Goal: Information Seeking & Learning: Learn about a topic

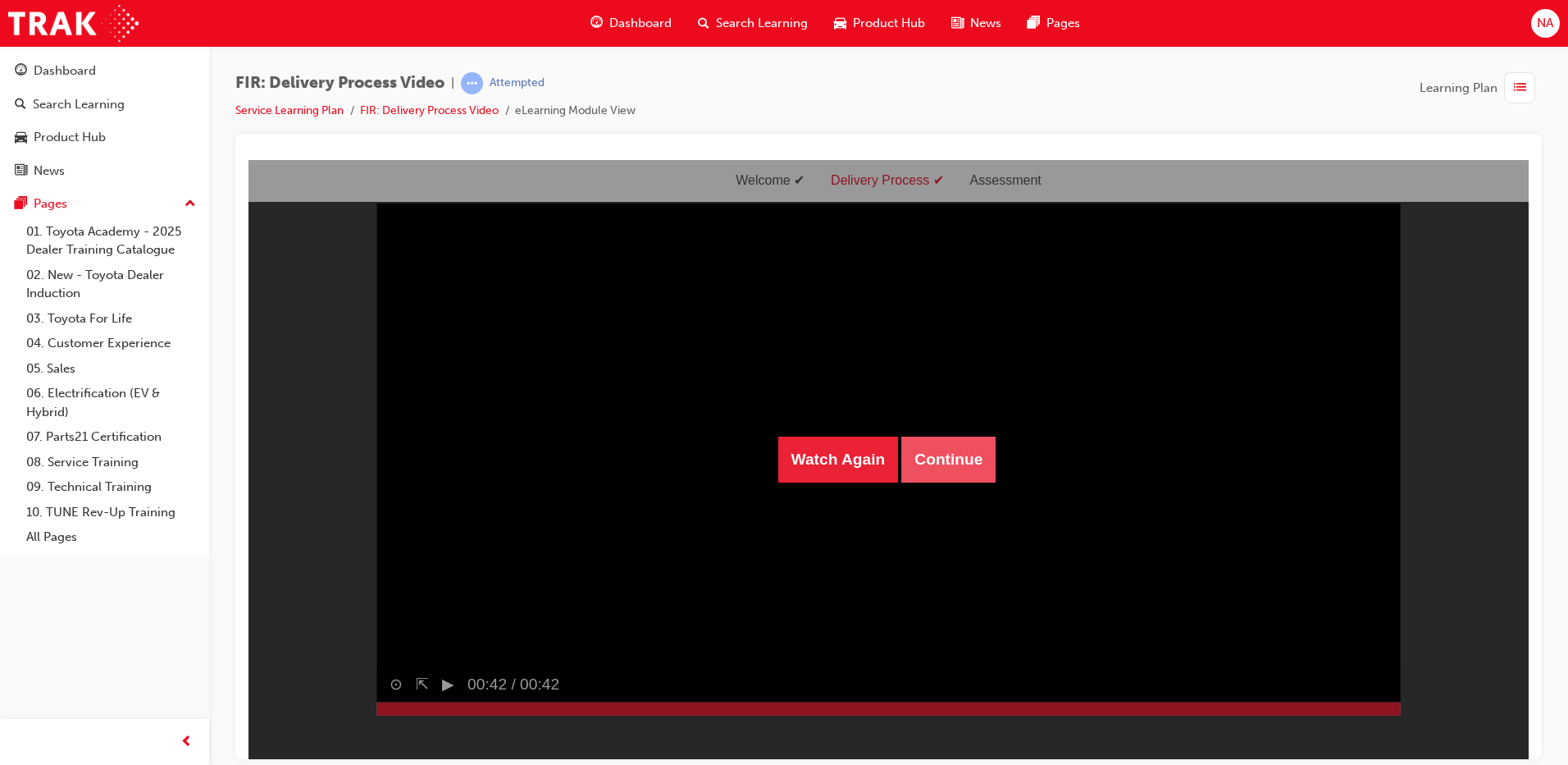
click at [952, 467] on button "Continue" at bounding box center [948, 459] width 94 height 46
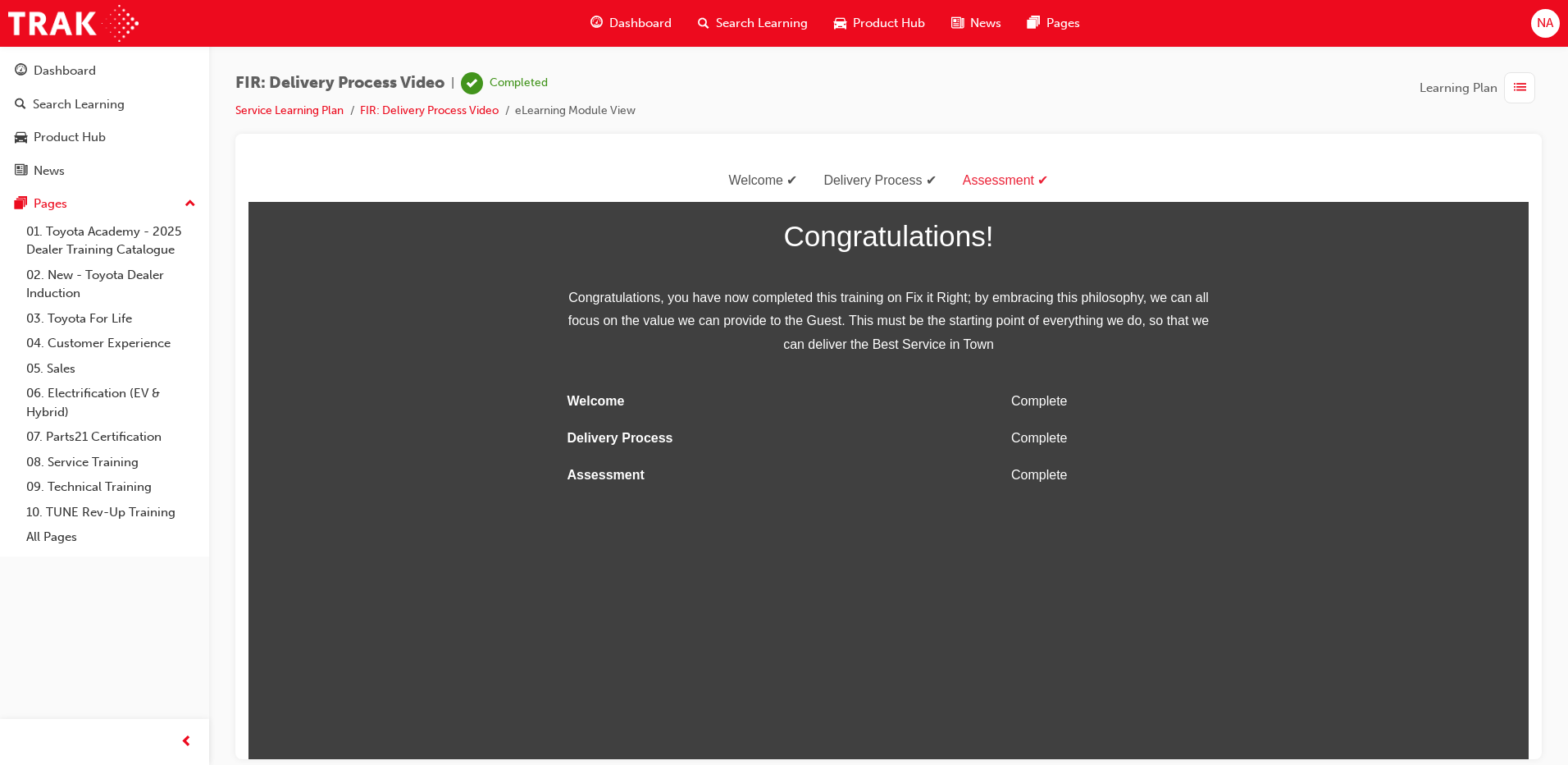
click at [654, 26] on span "Dashboard" at bounding box center [641, 23] width 63 height 18
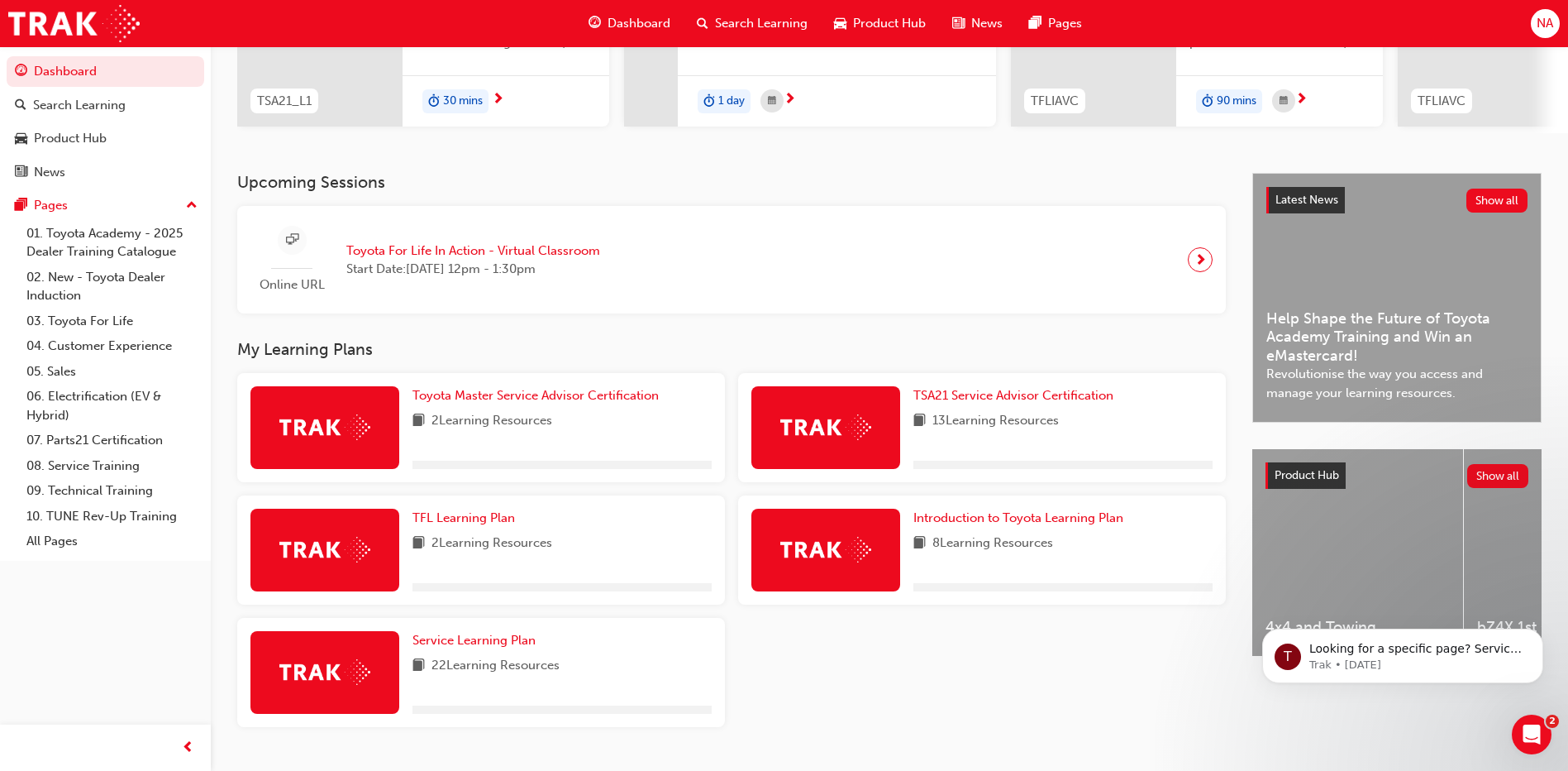
scroll to position [292, 0]
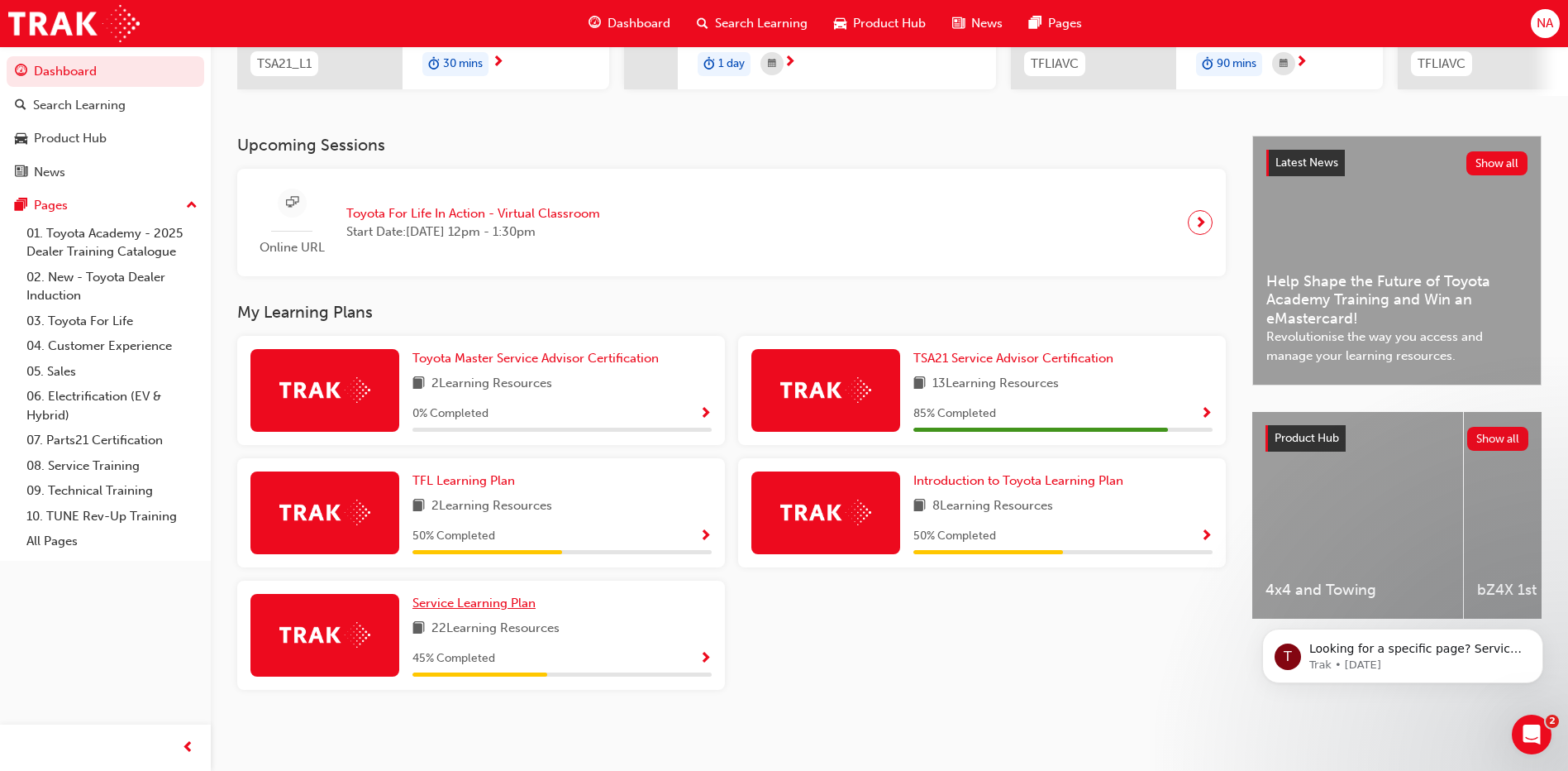
click at [494, 603] on span "Service Learning Plan" at bounding box center [474, 603] width 123 height 15
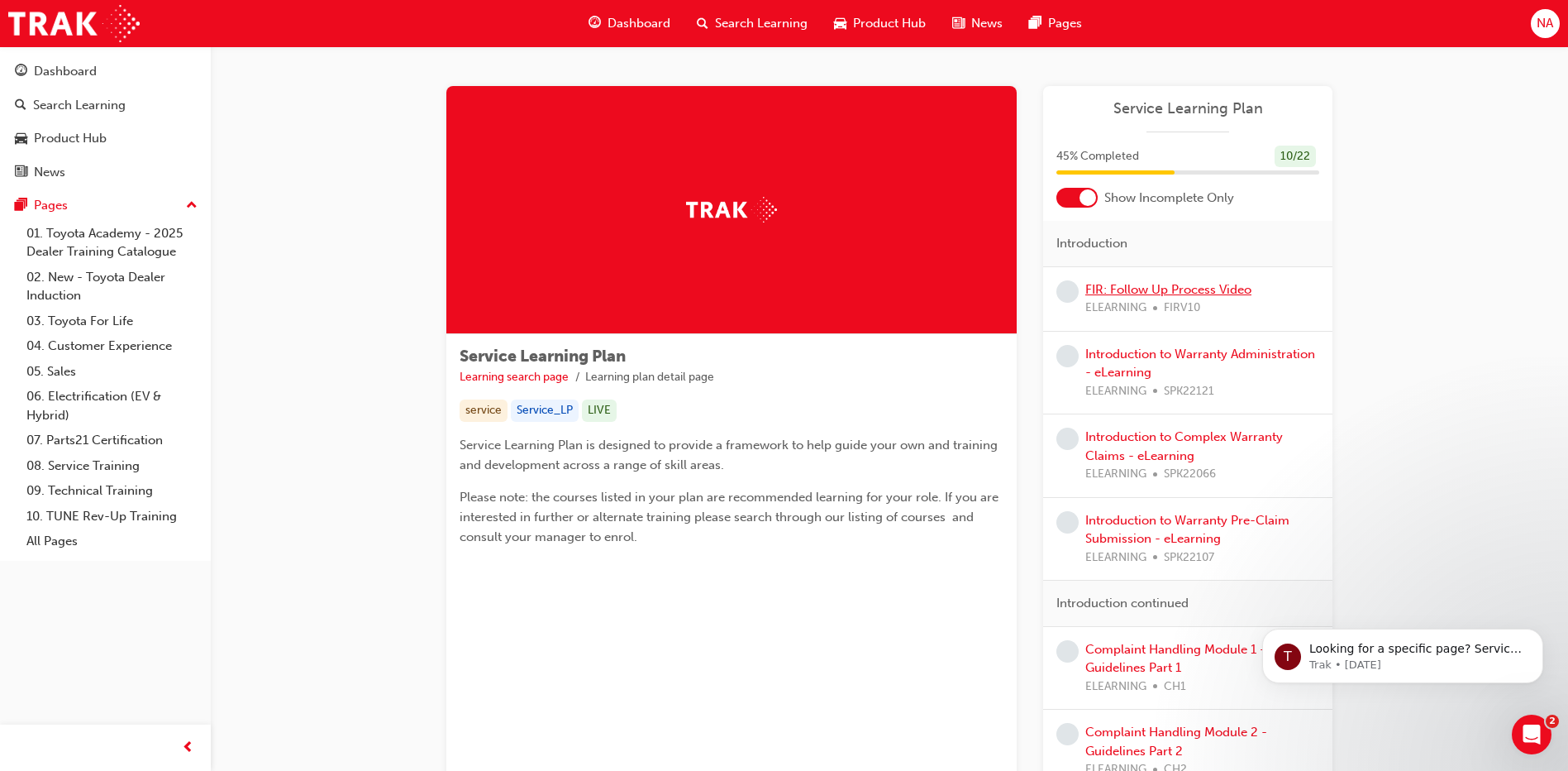
click at [1105, 290] on link "FIR: Follow Up Process Video" at bounding box center [1168, 290] width 167 height 15
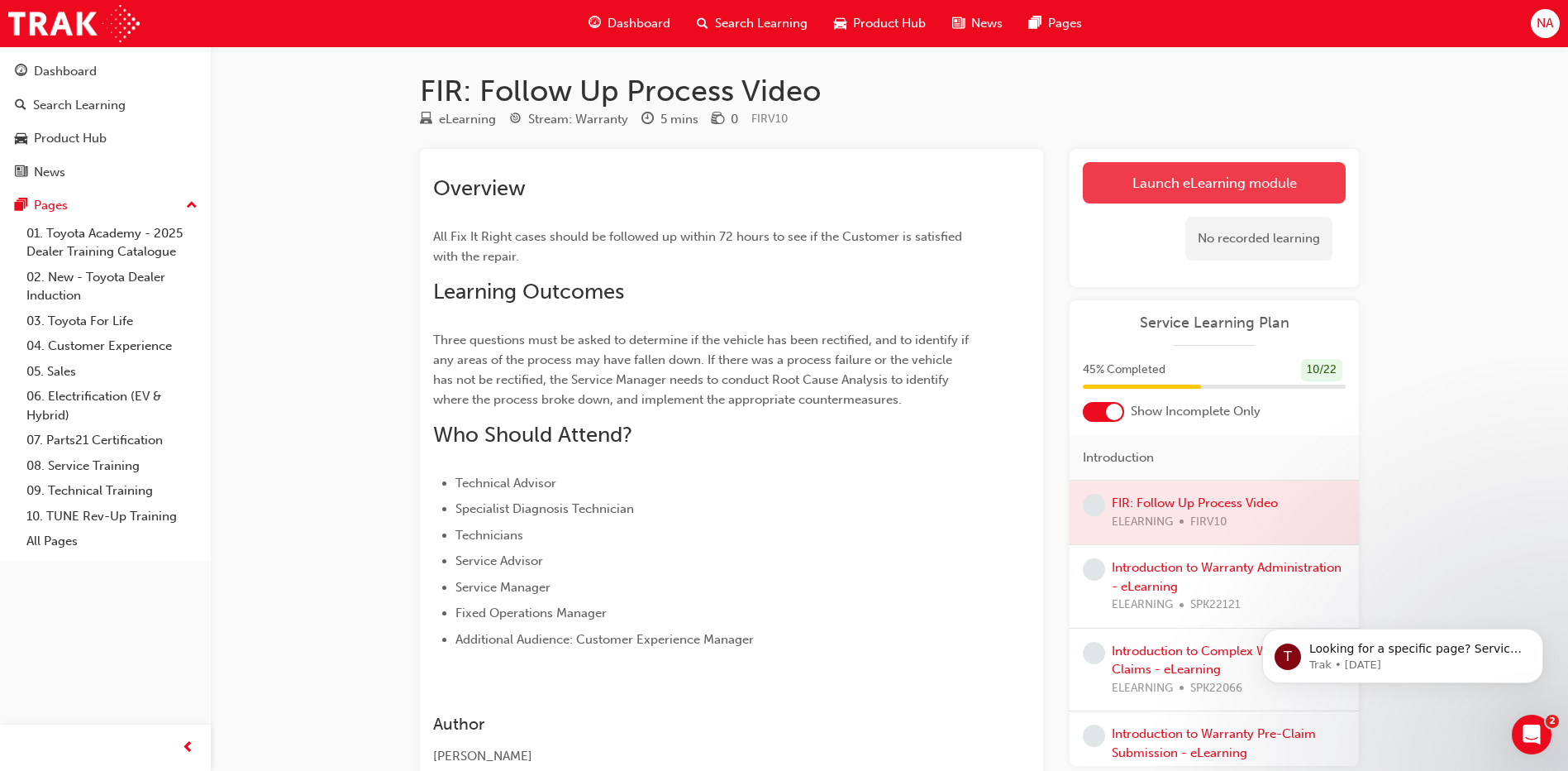
click at [1214, 176] on link "Launch eLearning module" at bounding box center [1214, 183] width 262 height 41
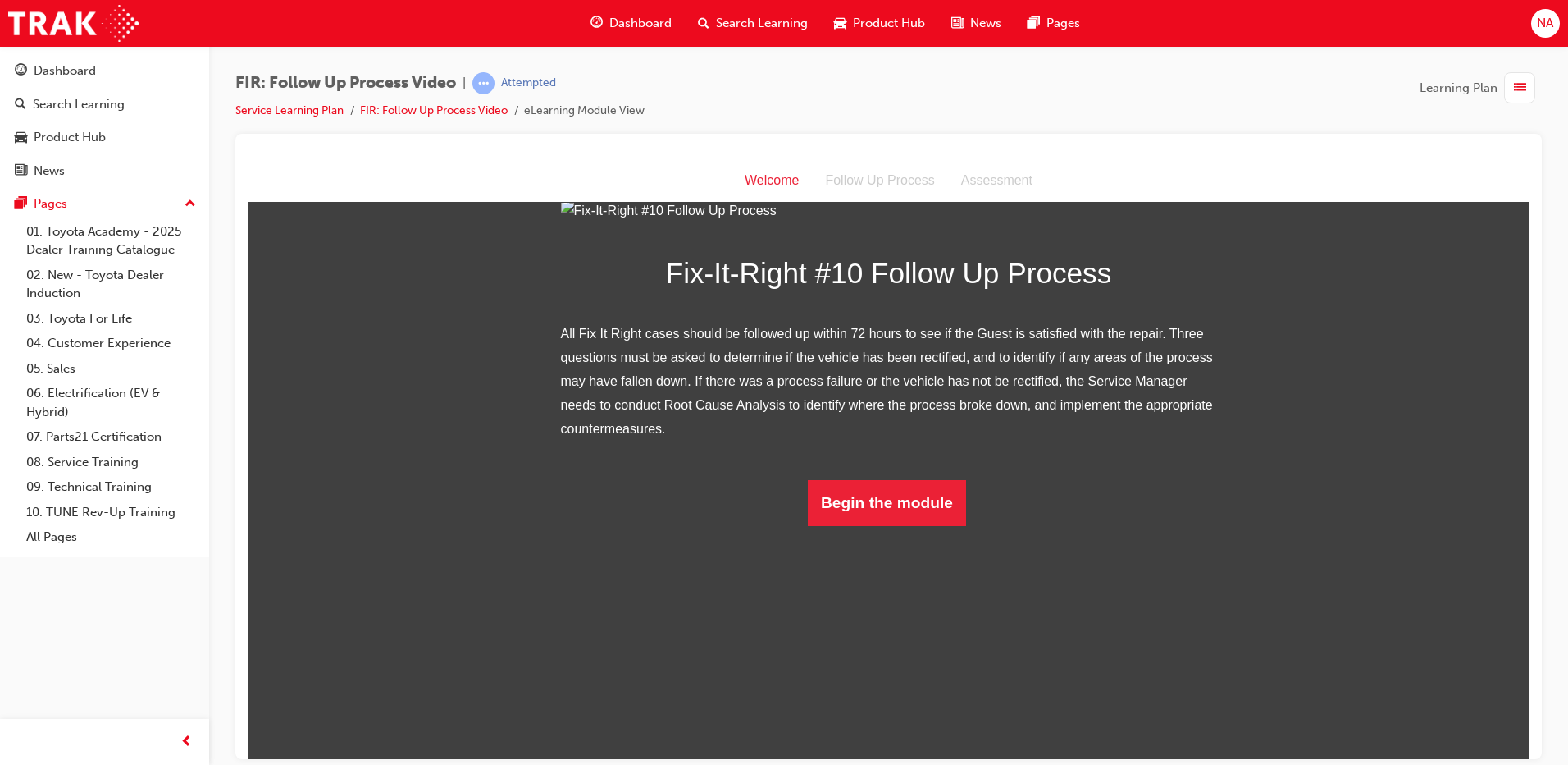
scroll to position [114, 0]
drag, startPoint x: 1147, startPoint y: 921, endPoint x: 899, endPoint y: 746, distance: 303.5
click at [899, 526] on button "Begin the module" at bounding box center [887, 503] width 158 height 46
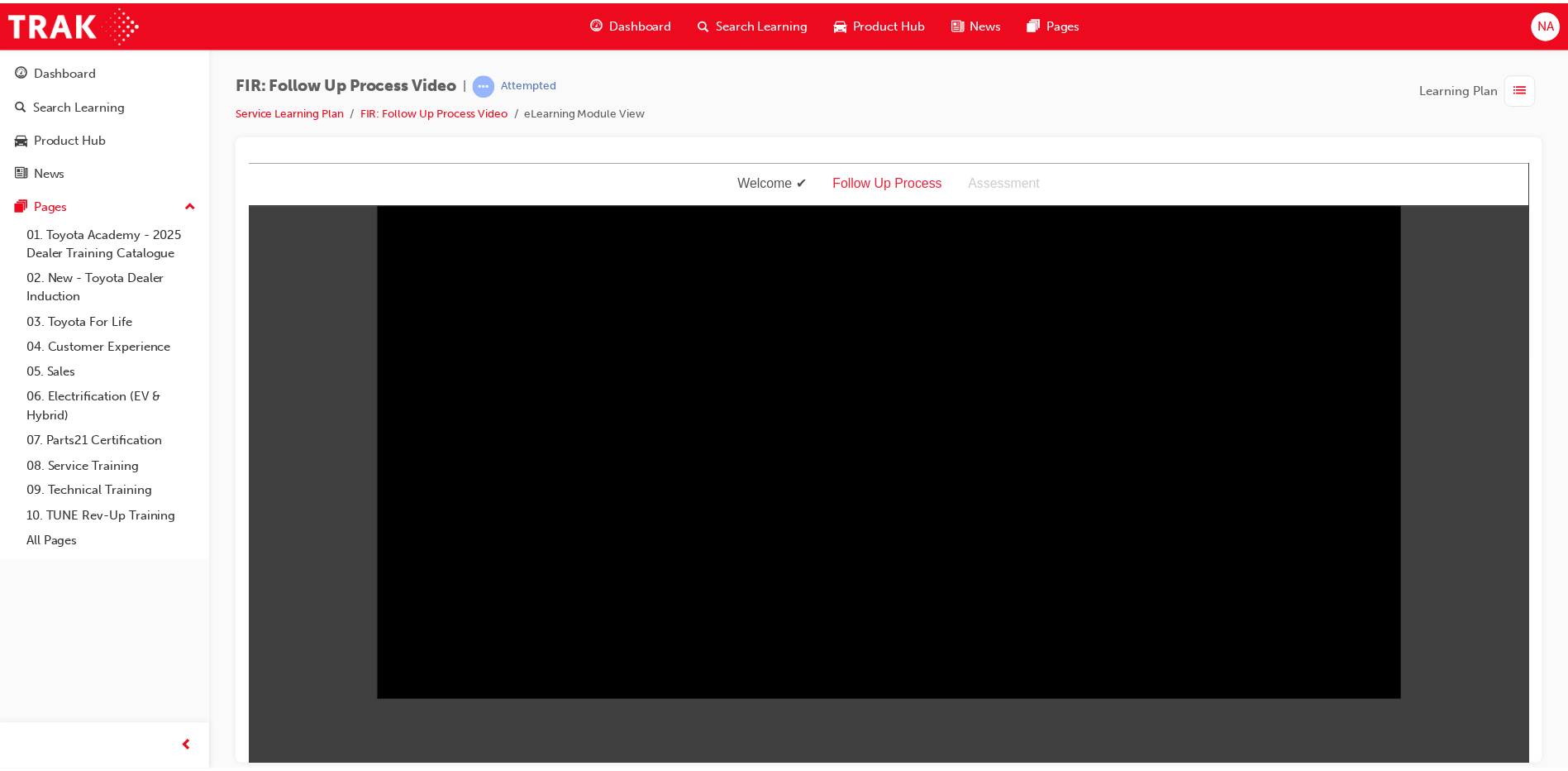
scroll to position [0, 0]
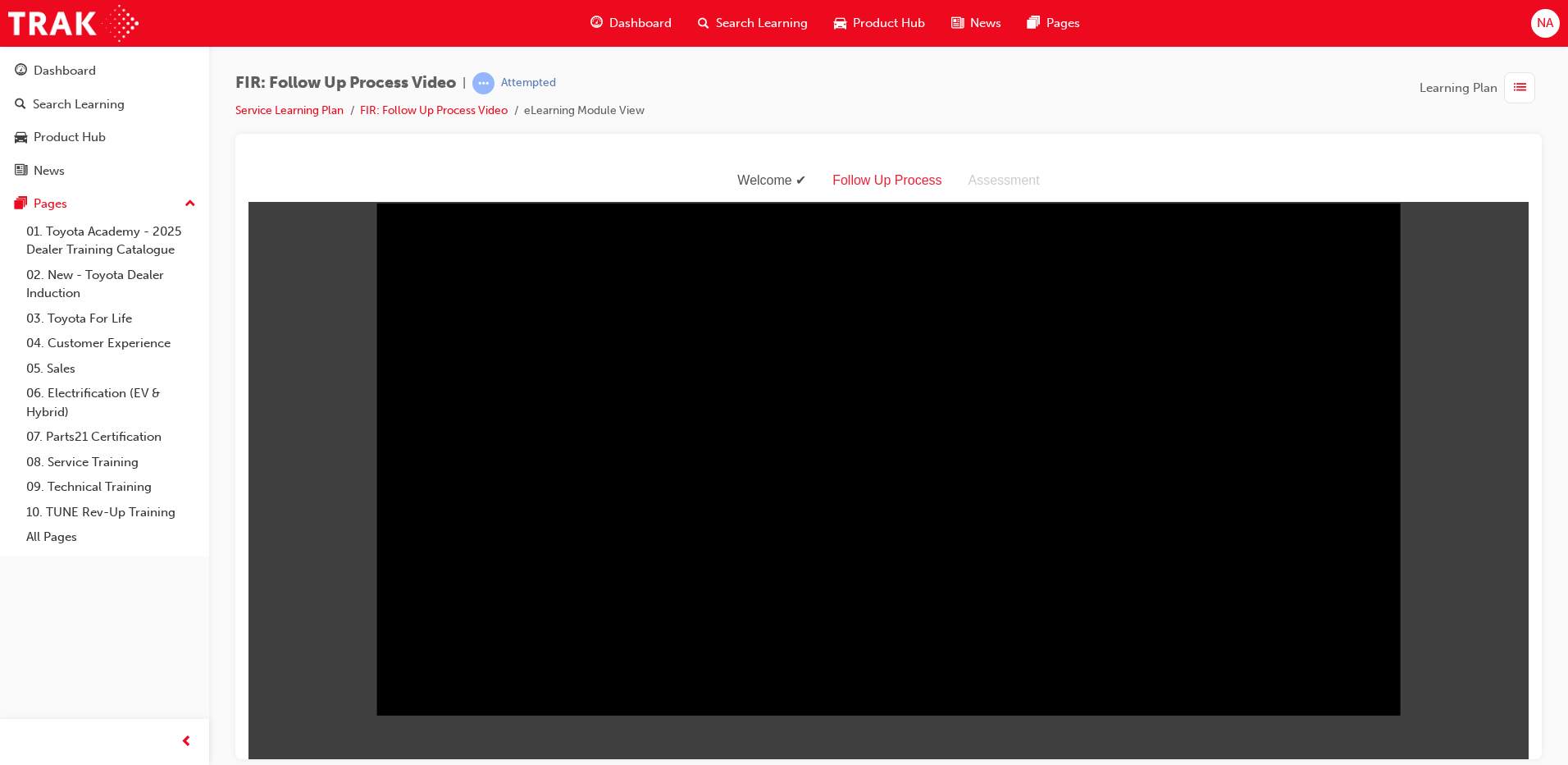
click at [1441, 589] on html "Welcome Follow Up Process Assessment Sorry, your browser does not support embed…" at bounding box center [888, 458] width 1281 height 599
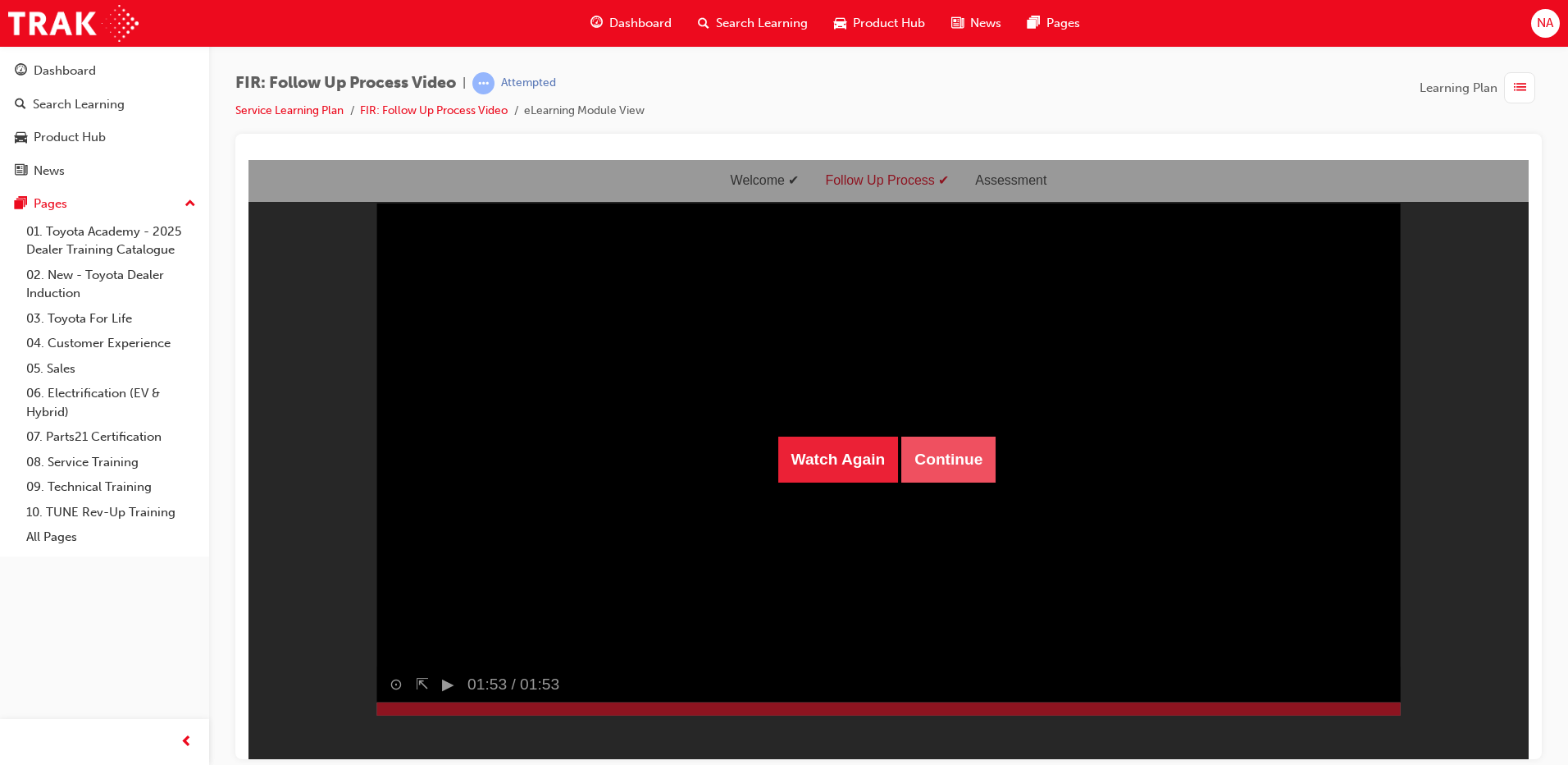
click at [944, 461] on button "Continue" at bounding box center [948, 459] width 94 height 46
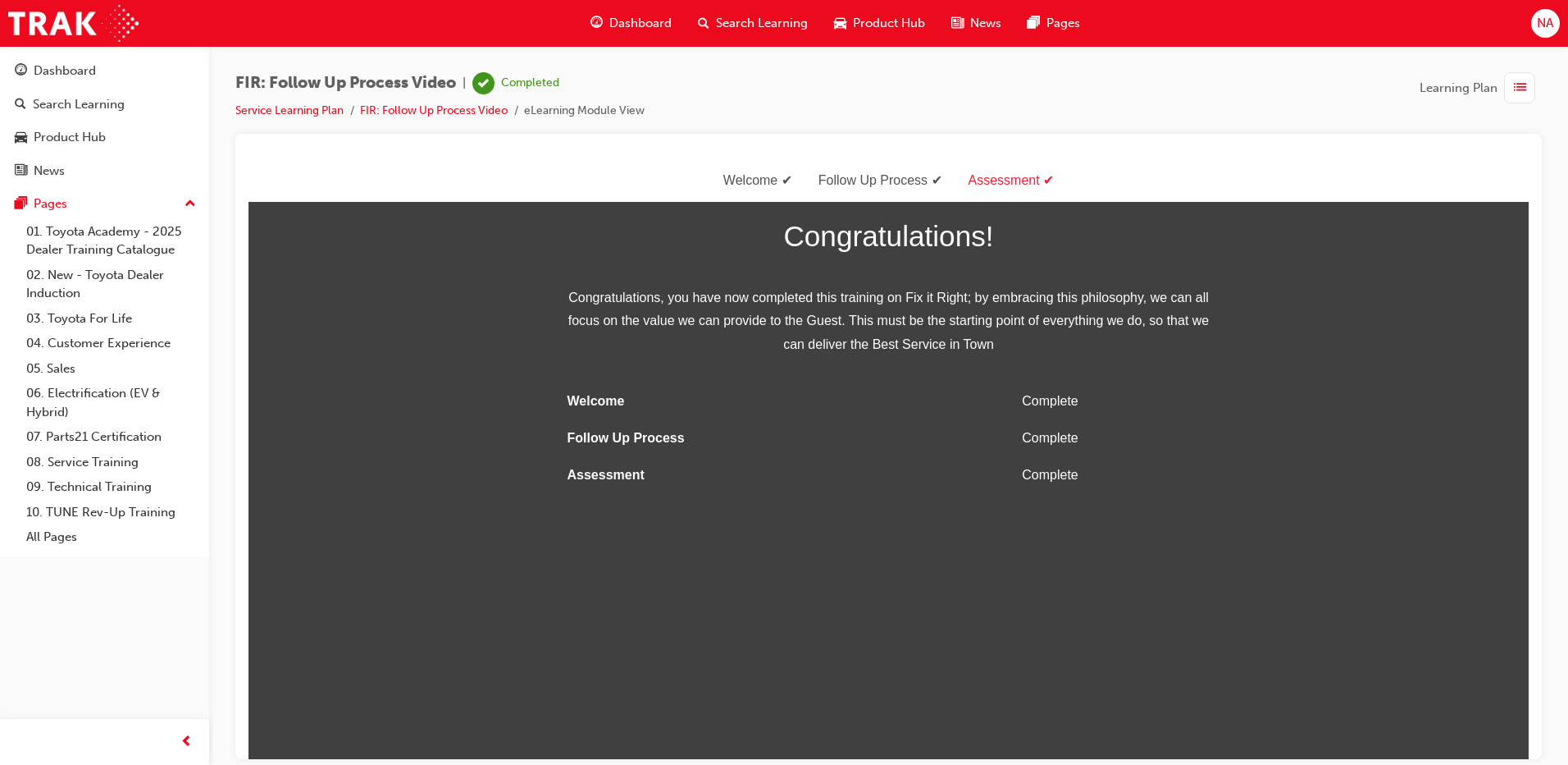
click at [628, 26] on span "Dashboard" at bounding box center [641, 23] width 63 height 18
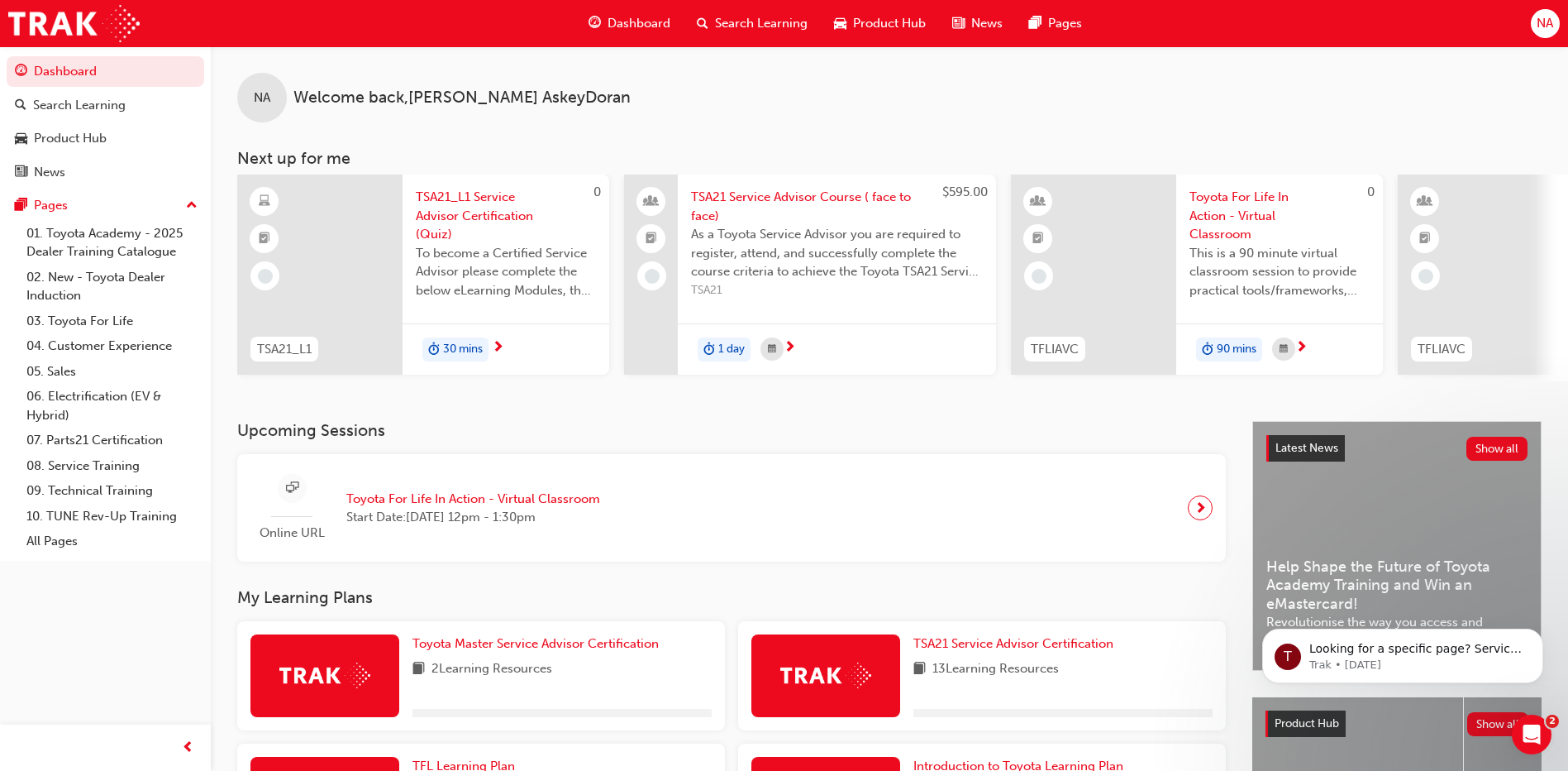
scroll to position [292, 0]
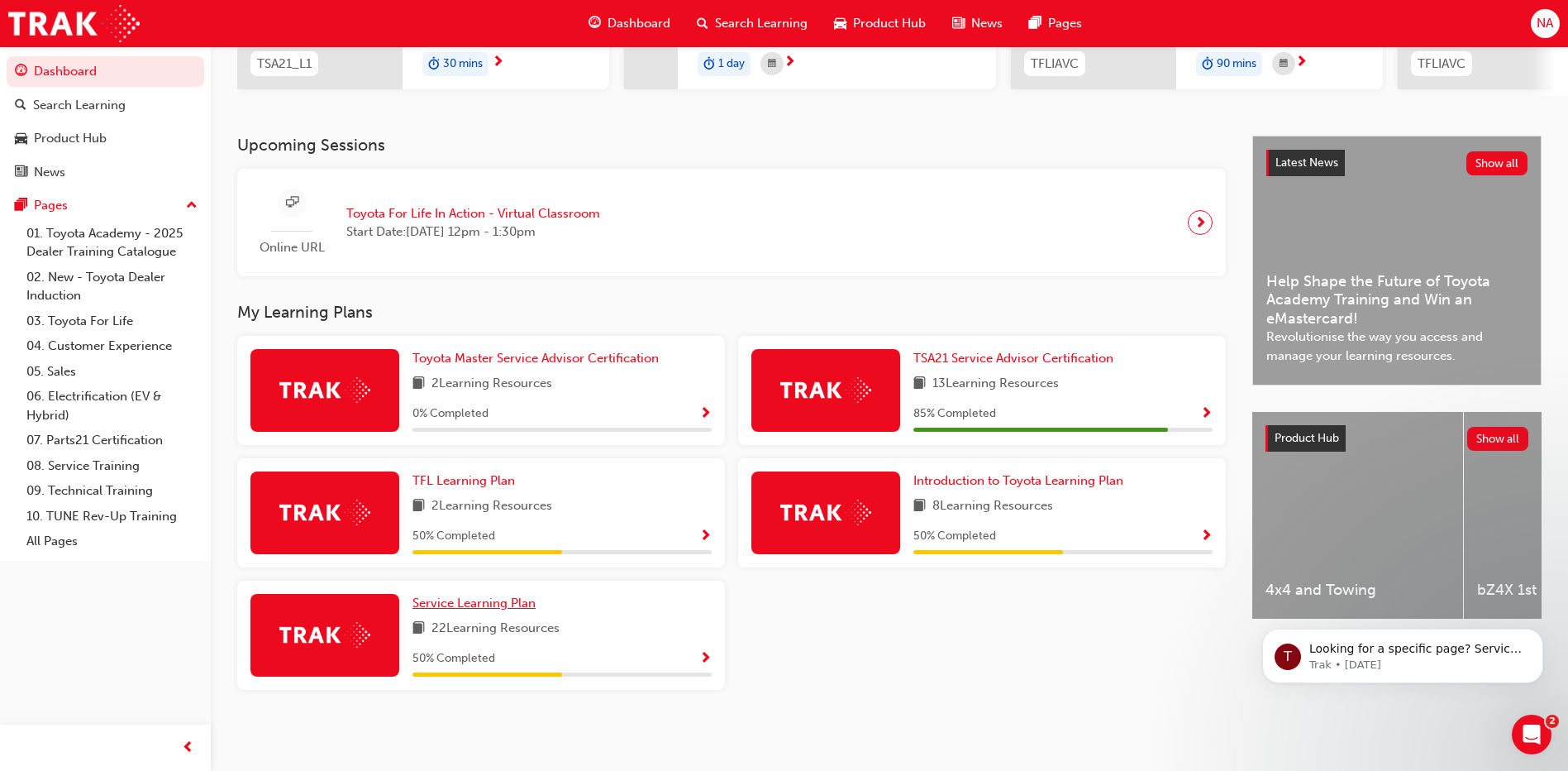
click at [489, 604] on span "Service Learning Plan" at bounding box center [474, 603] width 123 height 15
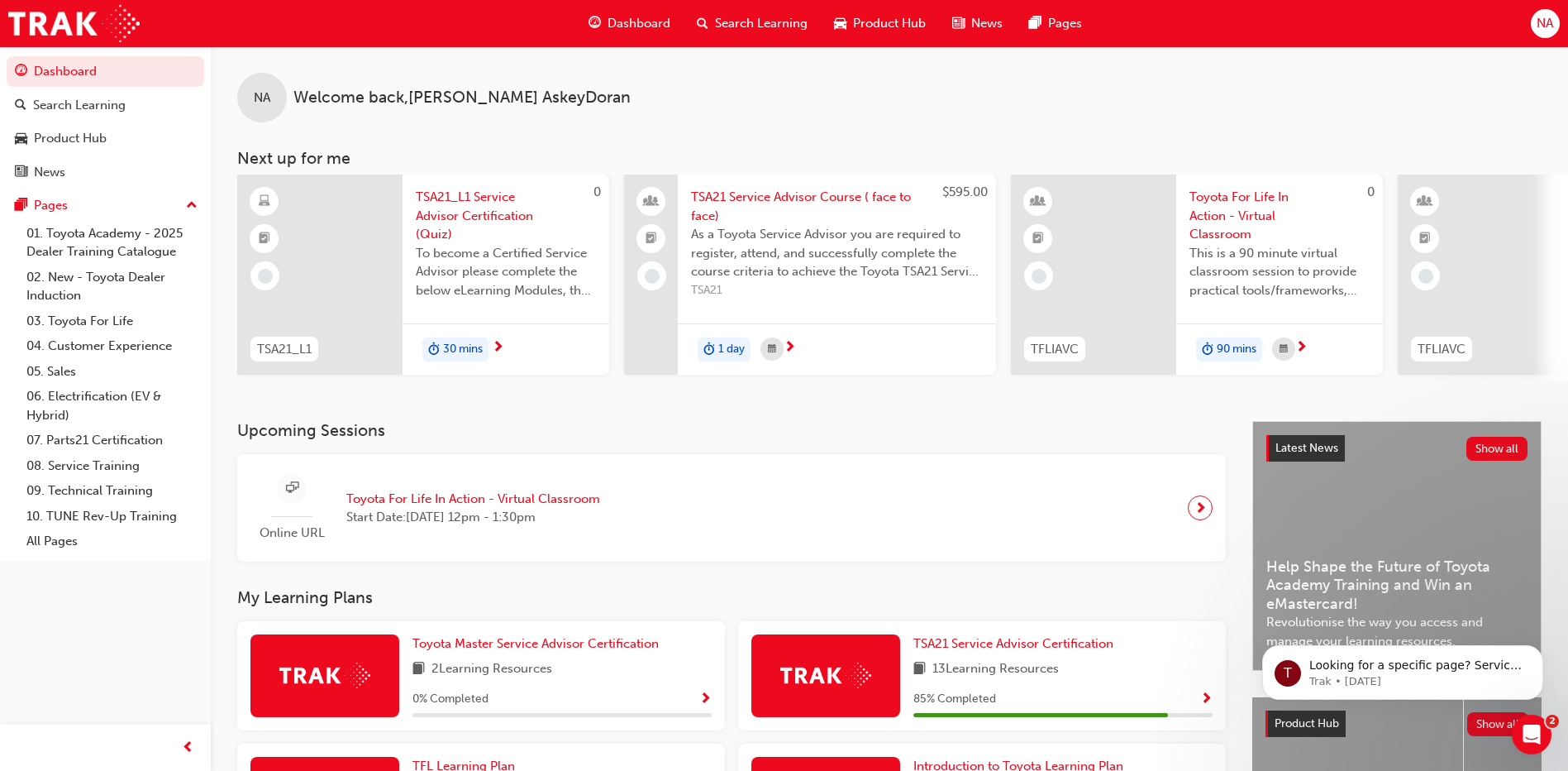
scroll to position [248, 0]
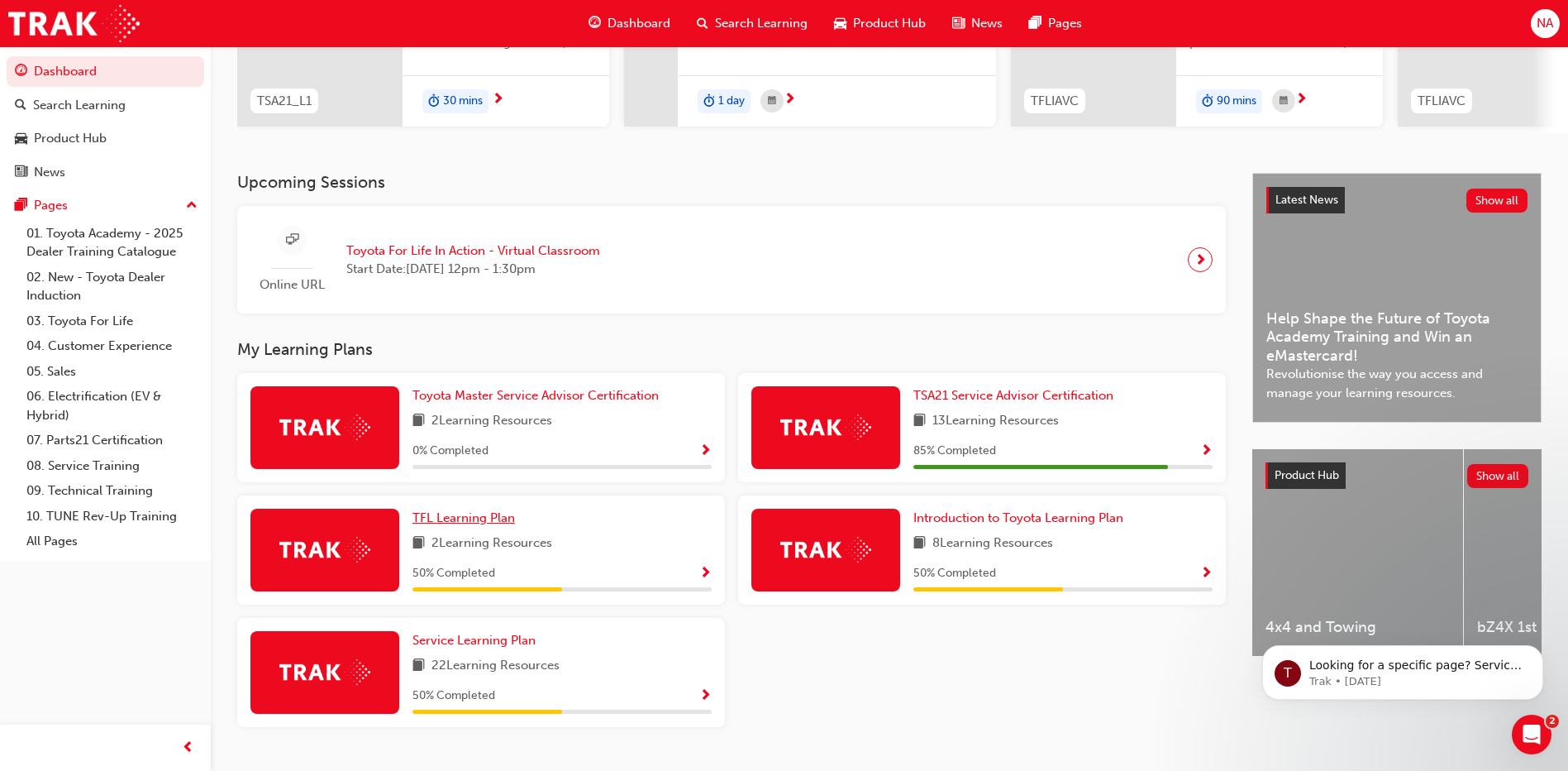
click at [497, 525] on span "TFL Learning Plan" at bounding box center [463, 518] width 102 height 15
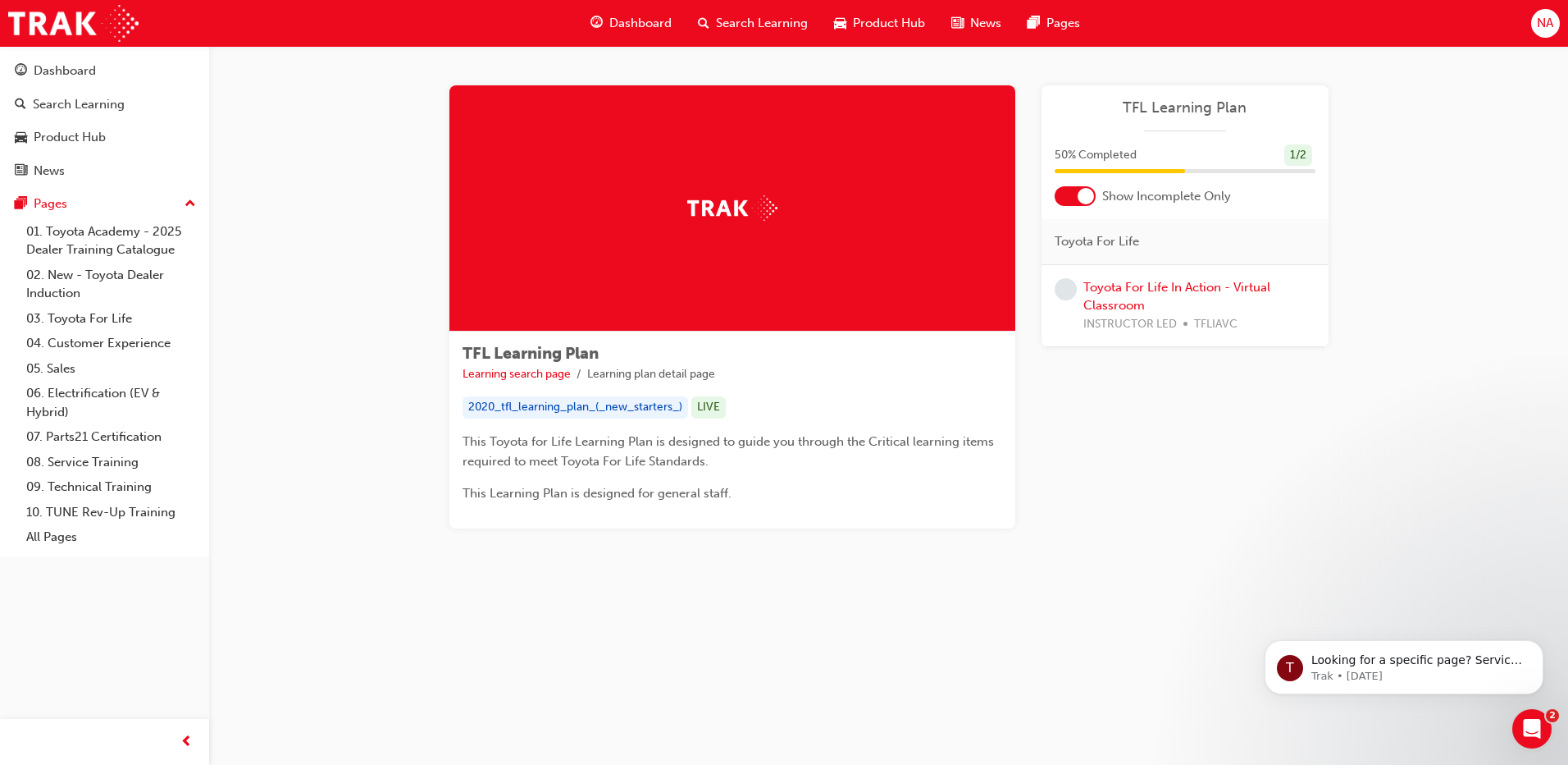
click at [1487, 370] on div "TFL Learning Plan Learning search page Learning plan detail page TFL Learning P…" at bounding box center [889, 327] width 1359 height 562
